Goal: Task Accomplishment & Management: Manage account settings

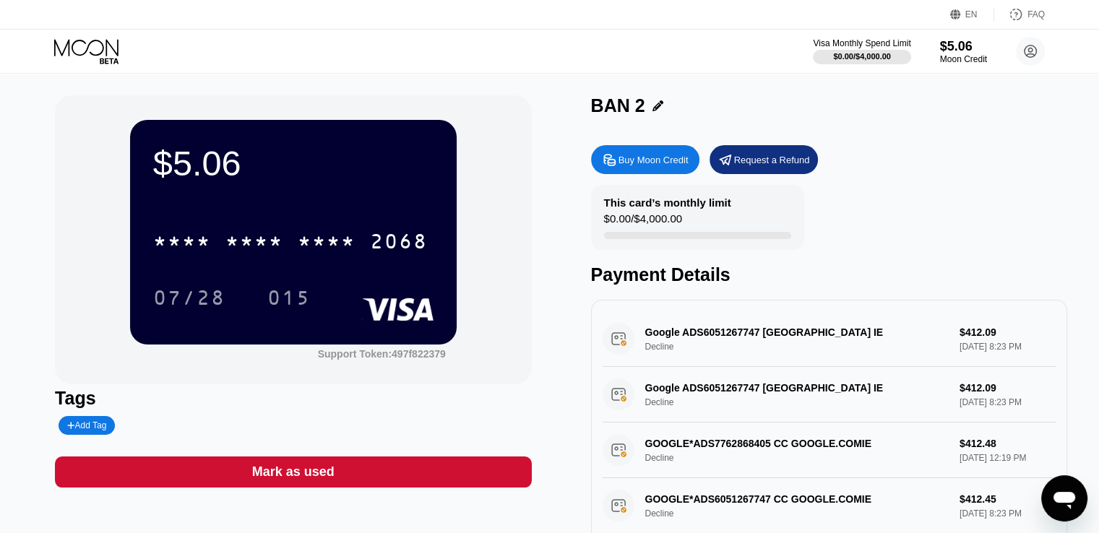
click at [1046, 161] on div "Buy Moon Credit Request a Refund" at bounding box center [829, 159] width 476 height 29
click at [118, 41] on icon at bounding box center [87, 51] width 67 height 25
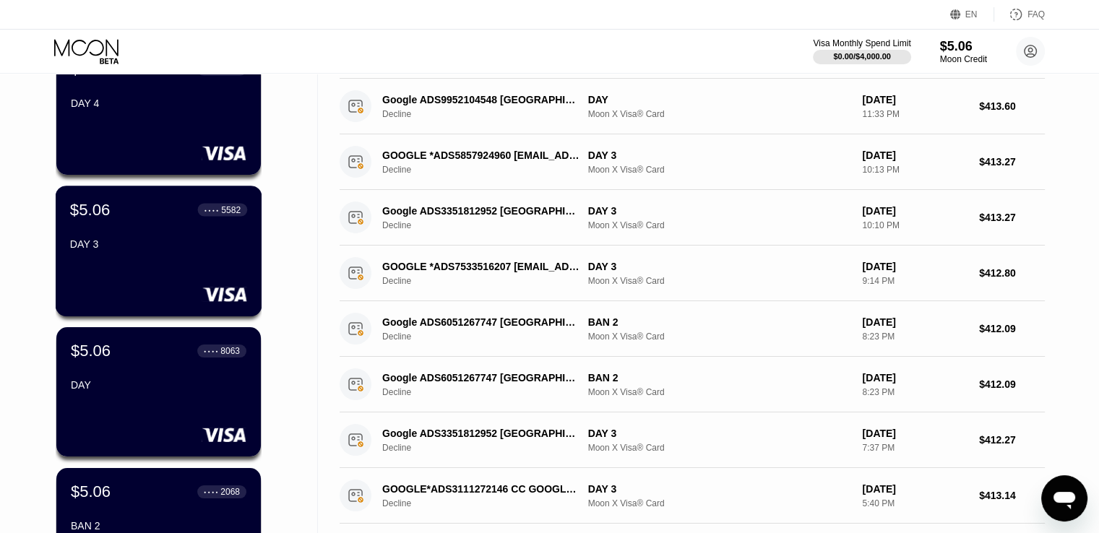
scroll to position [145, 0]
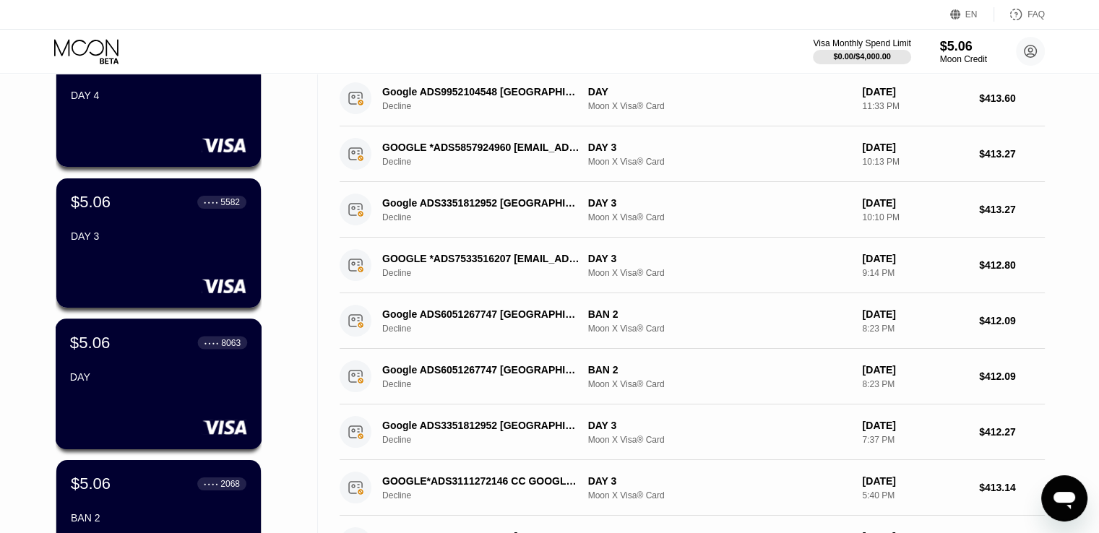
click at [144, 379] on div "DAY" at bounding box center [158, 377] width 177 height 12
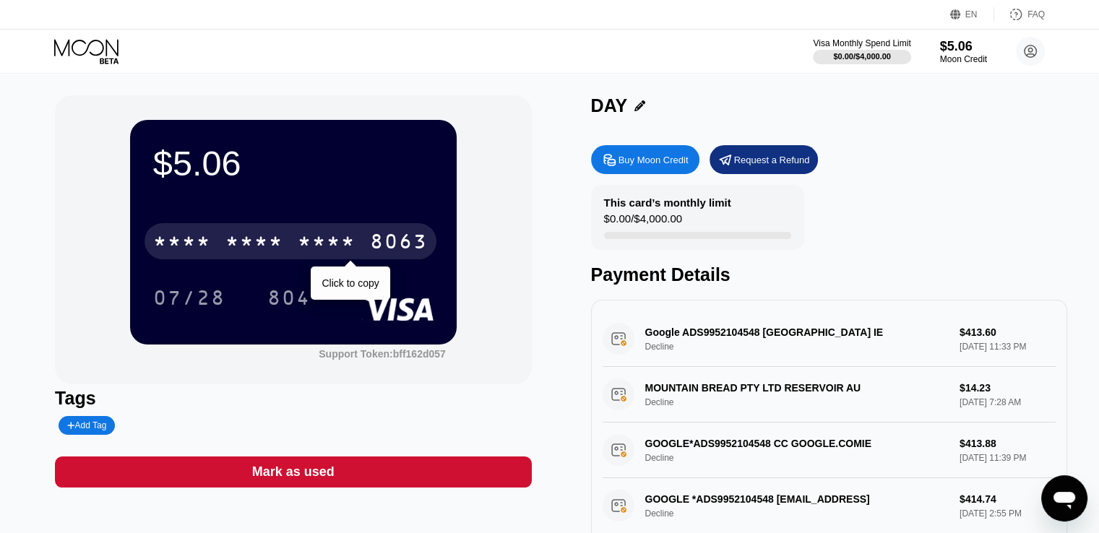
click at [426, 241] on div "8063" at bounding box center [399, 243] width 58 height 23
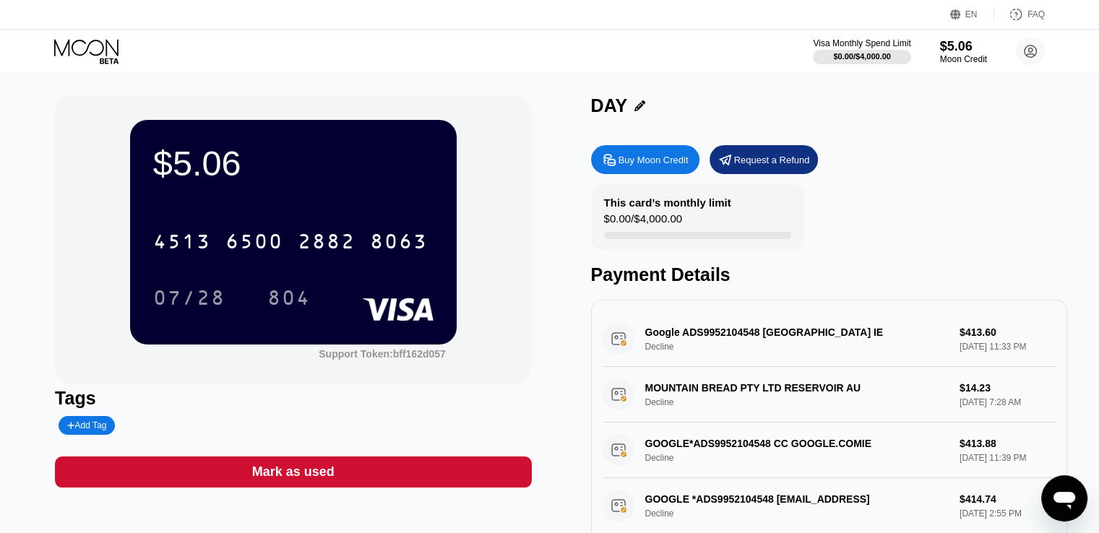
click at [723, 285] on div "Payment Details" at bounding box center [829, 274] width 476 height 21
